Goal: Navigation & Orientation: Find specific page/section

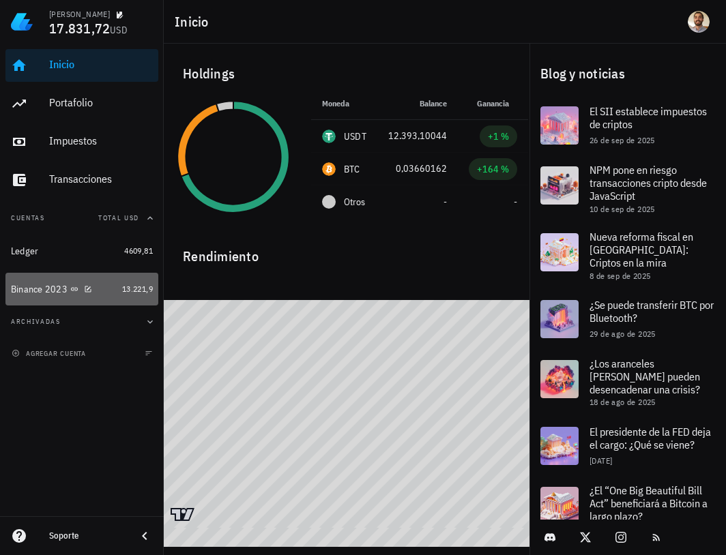
click at [33, 299] on div "Binance 2023" at bounding box center [64, 289] width 106 height 29
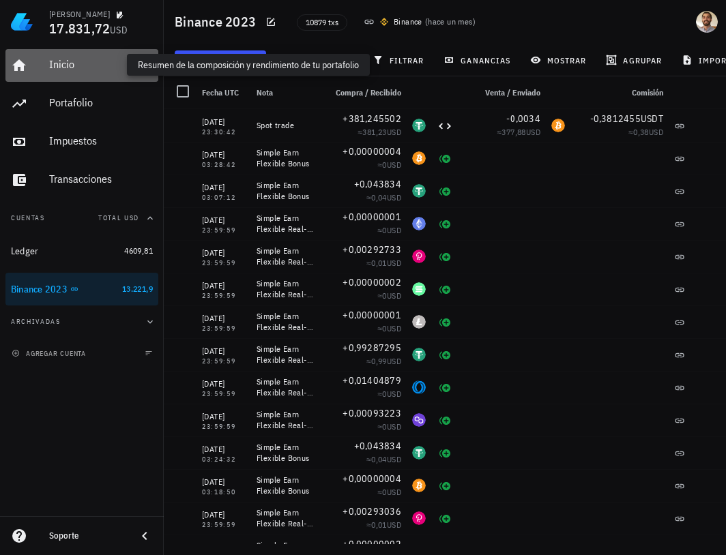
click at [67, 62] on div "Inicio" at bounding box center [101, 64] width 104 height 13
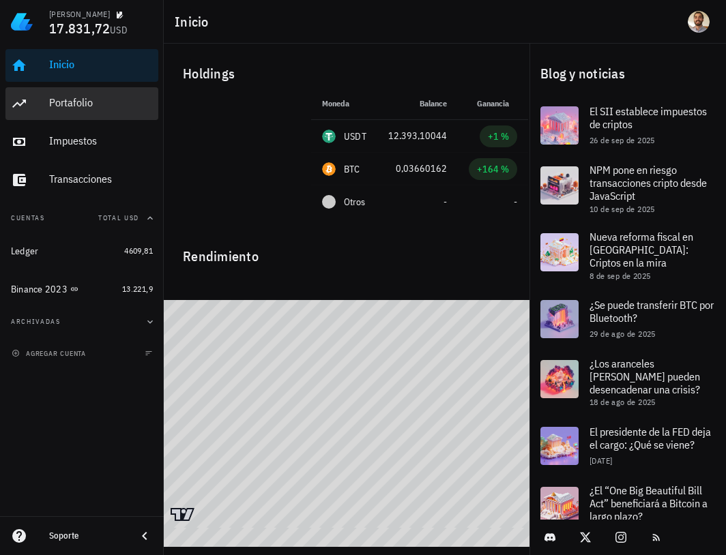
click at [88, 104] on div "Portafolio" at bounding box center [101, 102] width 104 height 13
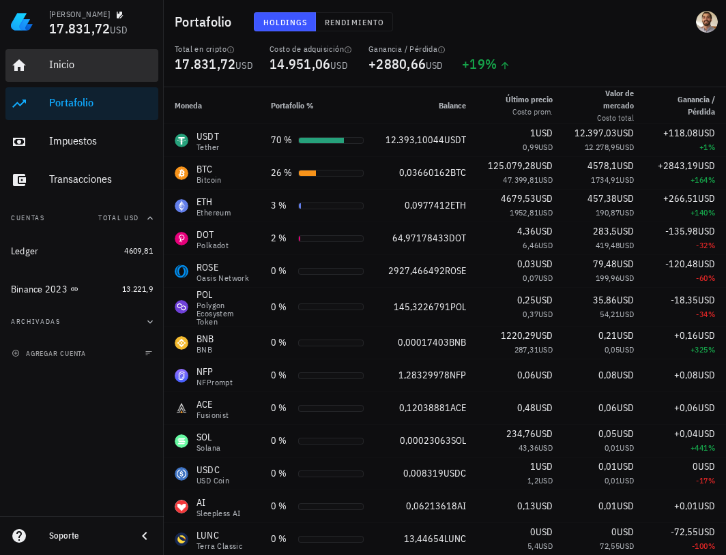
click at [75, 72] on div "Inicio" at bounding box center [101, 65] width 104 height 31
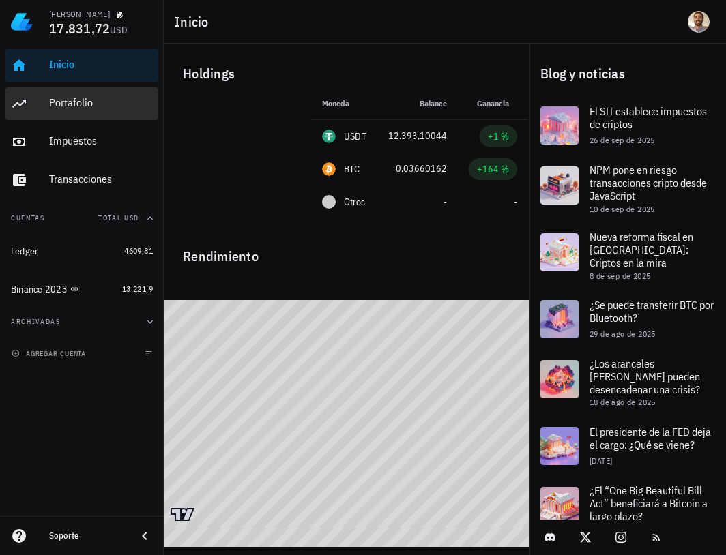
click at [86, 102] on div "Portafolio" at bounding box center [101, 102] width 104 height 13
